Goal: Information Seeking & Learning: Learn about a topic

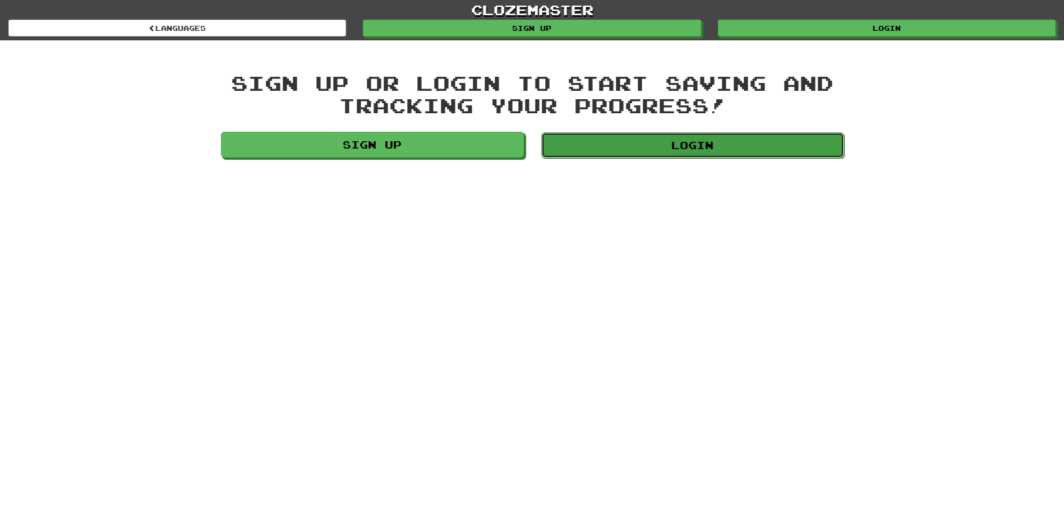
click at [631, 158] on link "Login" at bounding box center [692, 145] width 303 height 26
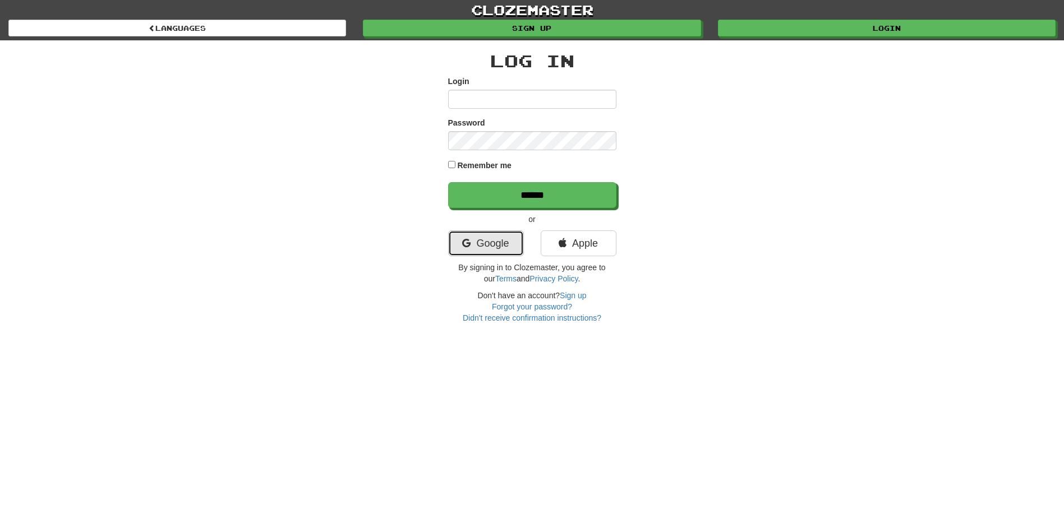
click at [471, 240] on link "Google" at bounding box center [486, 244] width 76 height 26
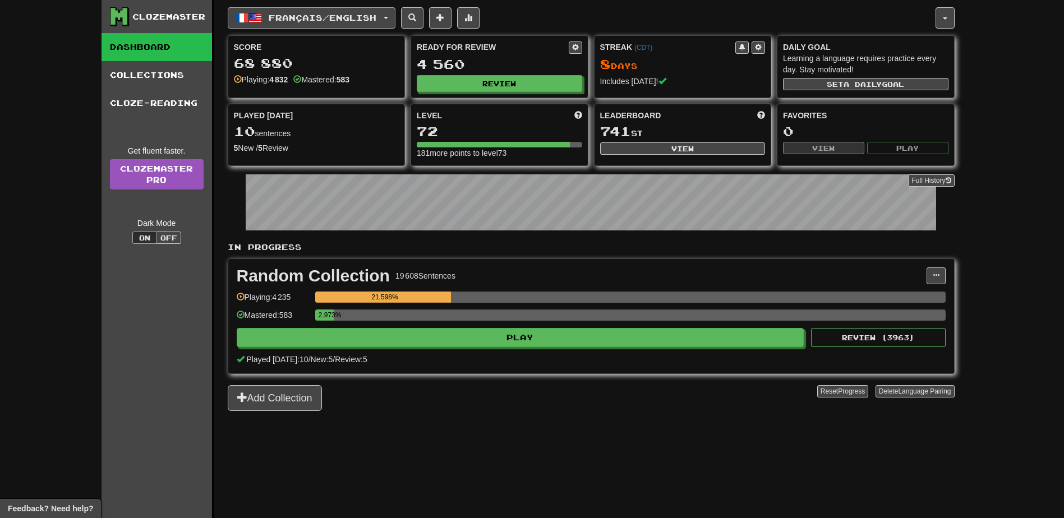
click at [369, 21] on span "Français / English" at bounding box center [323, 18] width 108 height 10
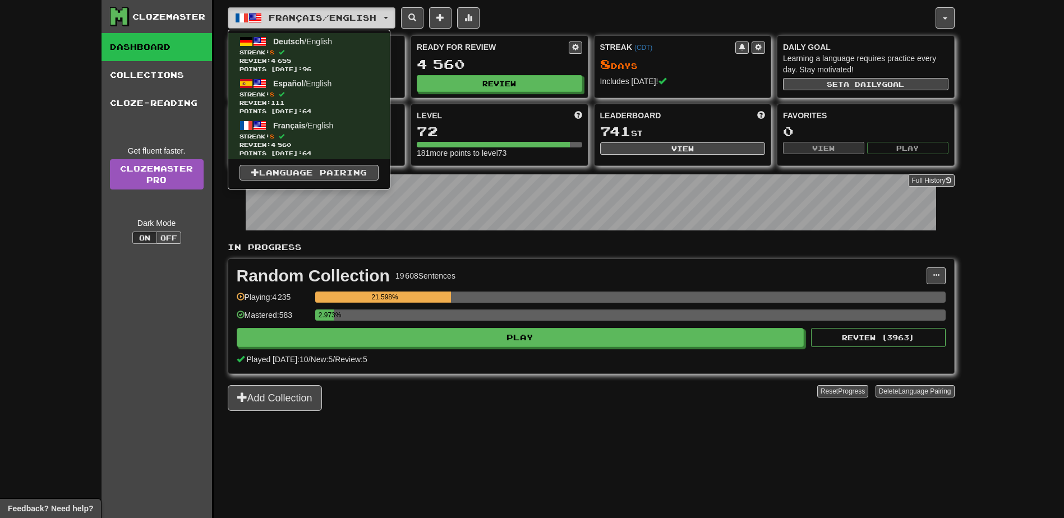
click at [365, 12] on button "Français / English" at bounding box center [312, 17] width 168 height 21
